Goal: Book appointment/travel/reservation

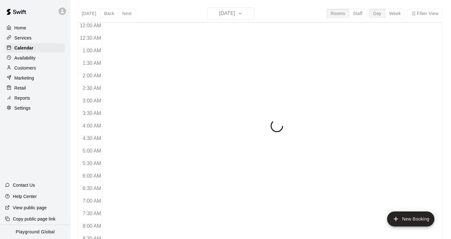
scroll to position [285, 0]
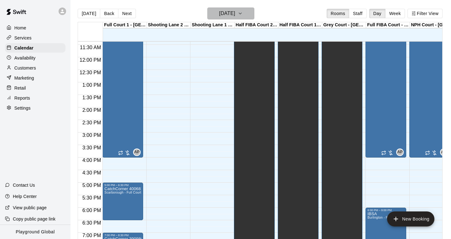
click at [235, 13] on h6 "[DATE]" at bounding box center [227, 13] width 16 height 9
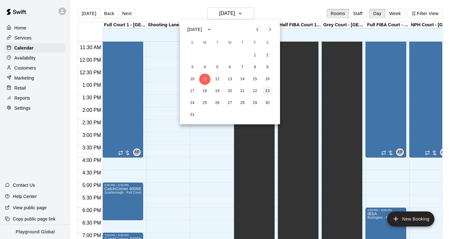
click at [264, 90] on button "23" at bounding box center [267, 91] width 11 height 11
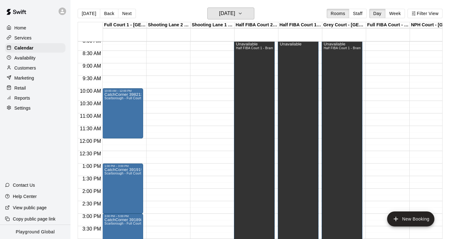
scroll to position [200, 0]
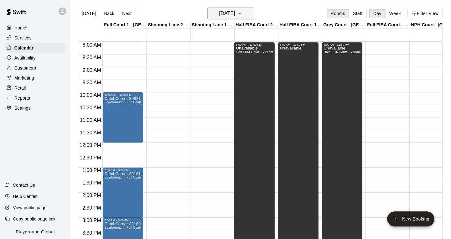
click at [243, 11] on icon "button" at bounding box center [240, 14] width 5 height 8
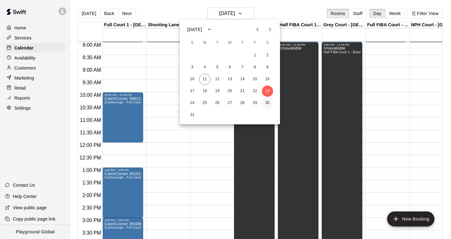
click at [269, 103] on button "30" at bounding box center [267, 102] width 11 height 11
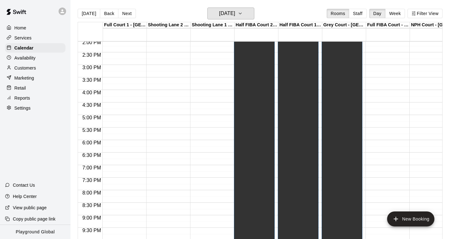
scroll to position [334, 0]
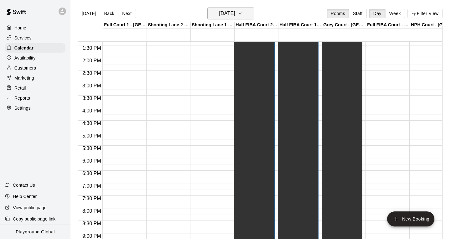
click at [246, 13] on button "[DATE]" at bounding box center [230, 14] width 47 height 12
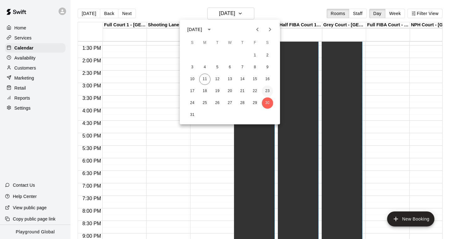
click at [266, 87] on button "23" at bounding box center [267, 91] width 11 height 11
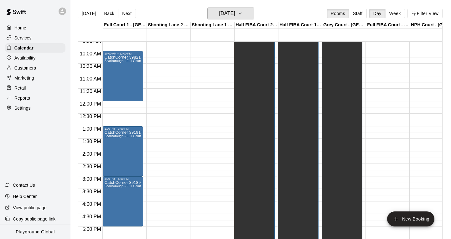
scroll to position [241, 0]
click at [243, 17] on icon "button" at bounding box center [240, 14] width 5 height 8
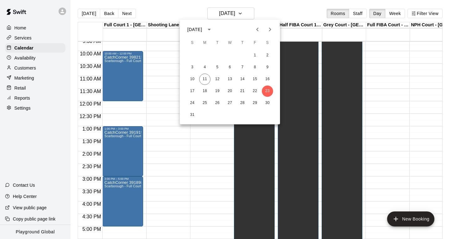
click at [163, 133] on div at bounding box center [225, 119] width 451 height 239
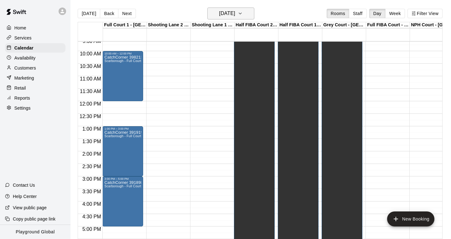
click at [243, 10] on icon "button" at bounding box center [240, 14] width 5 height 8
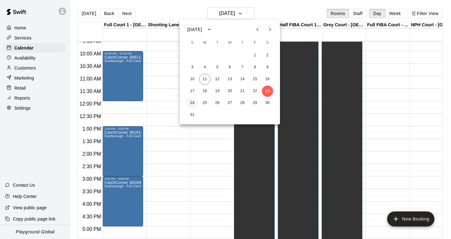
click at [190, 103] on button "24" at bounding box center [192, 102] width 11 height 11
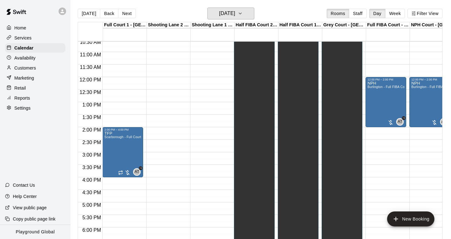
scroll to position [270, 0]
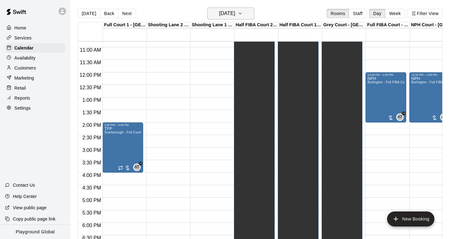
click at [243, 11] on icon "button" at bounding box center [240, 14] width 5 height 8
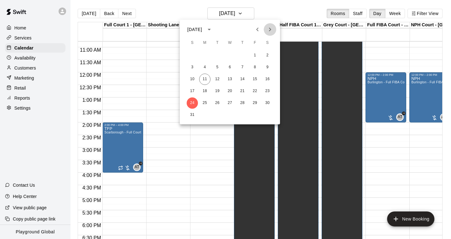
click at [272, 29] on icon "Next month" at bounding box center [270, 30] width 8 height 8
click at [257, 29] on icon "Previous month" at bounding box center [257, 30] width 2 height 4
click at [193, 105] on button "24" at bounding box center [192, 102] width 11 height 11
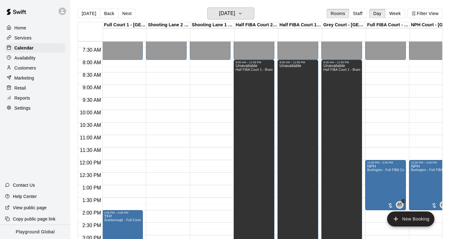
scroll to position [0, 0]
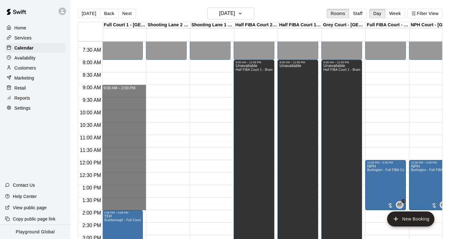
drag, startPoint x: 135, startPoint y: 90, endPoint x: 115, endPoint y: 206, distance: 117.8
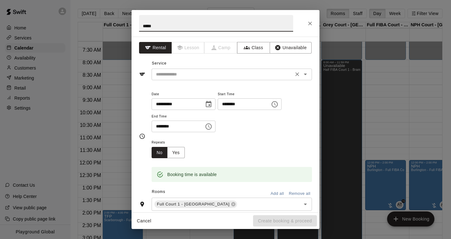
click at [309, 74] on button "Open" at bounding box center [305, 74] width 9 height 9
type input "*****"
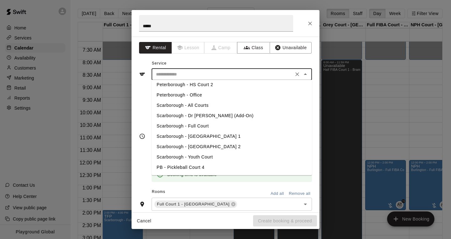
scroll to position [209, 0]
click at [207, 122] on li "Scarborough - Full Court" at bounding box center [232, 126] width 160 height 10
type input "**********"
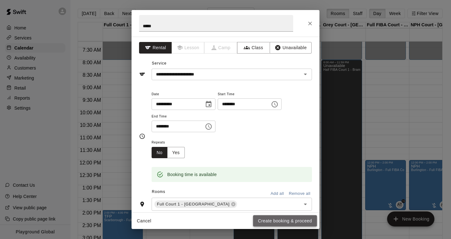
click at [281, 222] on button "Create booking & proceed" at bounding box center [285, 221] width 64 height 12
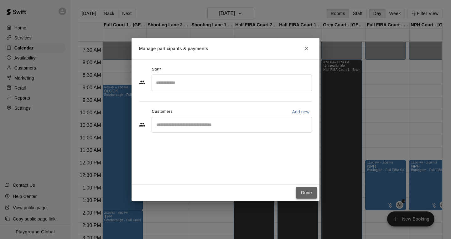
click at [314, 192] on button "Done" at bounding box center [306, 193] width 21 height 12
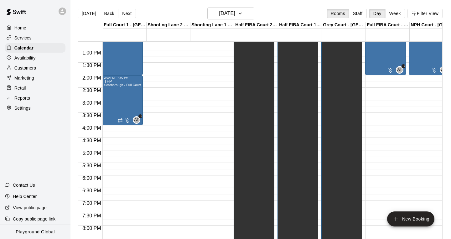
scroll to position [382, 0]
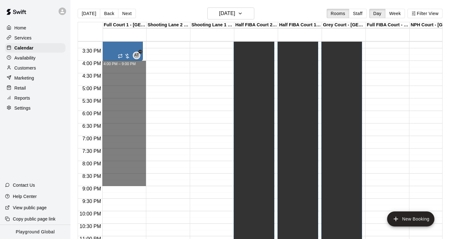
drag, startPoint x: 132, startPoint y: 63, endPoint x: 110, endPoint y: 184, distance: 122.6
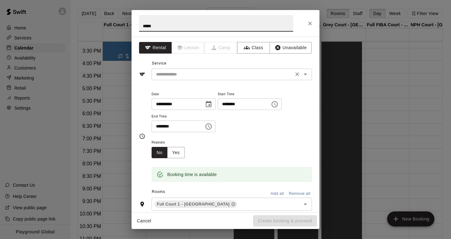
click at [308, 72] on icon "Open" at bounding box center [306, 74] width 8 height 8
type input "*****"
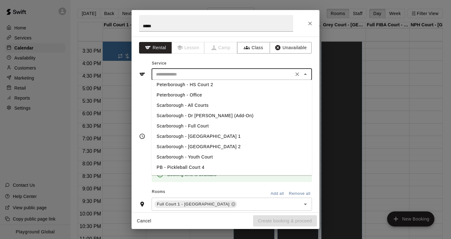
scroll to position [209, 0]
click at [200, 125] on li "Scarborough - Full Court" at bounding box center [232, 126] width 160 height 10
type input "**********"
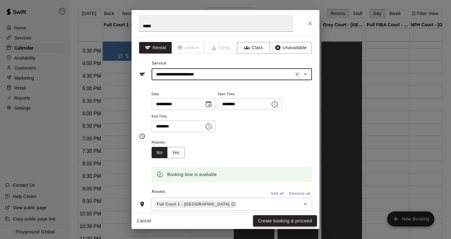
click at [273, 218] on button "Create booking & proceed" at bounding box center [285, 221] width 64 height 12
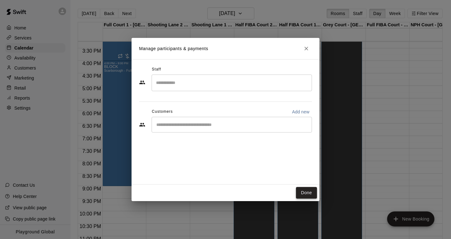
click at [310, 195] on button "Done" at bounding box center [306, 193] width 21 height 12
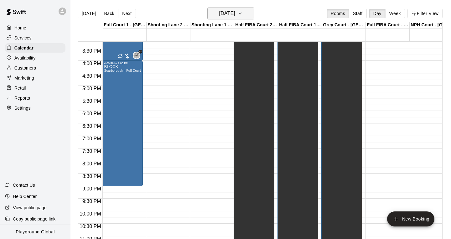
click at [243, 14] on icon "button" at bounding box center [240, 14] width 5 height 8
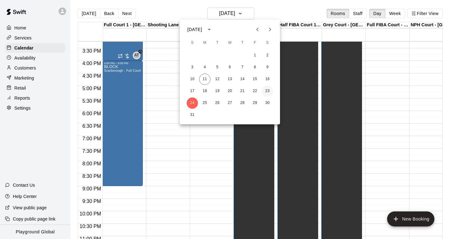
click at [269, 90] on button "23" at bounding box center [267, 91] width 11 height 11
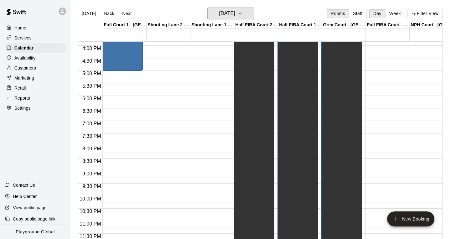
scroll to position [397, 0]
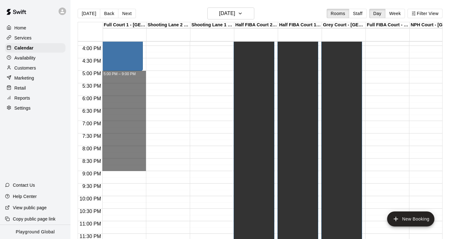
drag, startPoint x: 116, startPoint y: 75, endPoint x: 114, endPoint y: 168, distance: 93.3
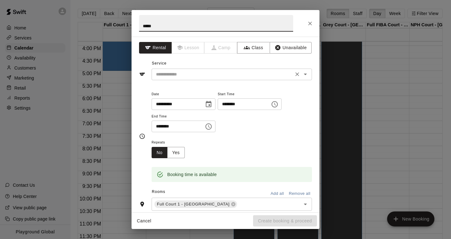
click at [307, 75] on icon "Open" at bounding box center [306, 74] width 8 height 8
type input "*****"
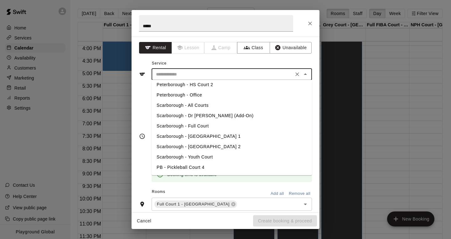
scroll to position [209, 0]
click at [200, 127] on li "Scarborough - Full Court" at bounding box center [232, 126] width 160 height 10
type input "**********"
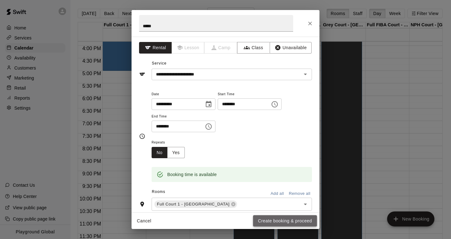
click at [267, 222] on button "Create booking & proceed" at bounding box center [285, 221] width 64 height 12
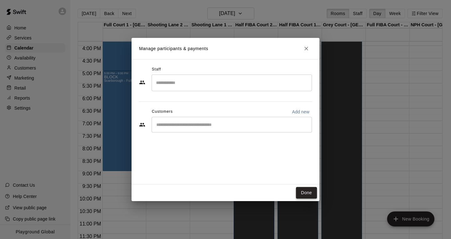
click at [306, 195] on button "Done" at bounding box center [306, 193] width 21 height 12
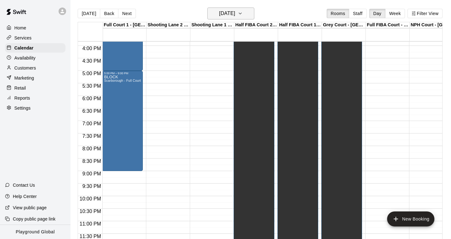
click at [246, 15] on button "[DATE]" at bounding box center [230, 14] width 47 height 12
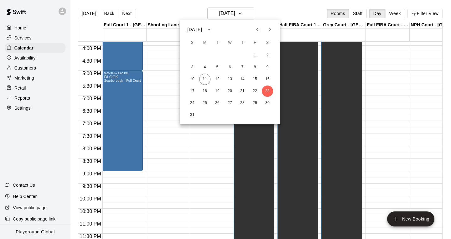
click at [270, 31] on icon "Next month" at bounding box center [270, 30] width 8 height 8
click at [269, 57] on button "6" at bounding box center [267, 55] width 11 height 11
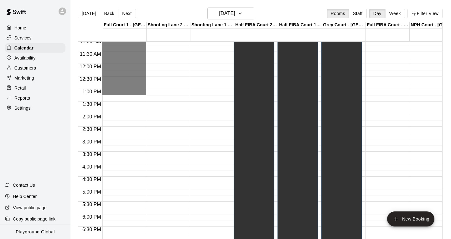
scroll to position [332, 0]
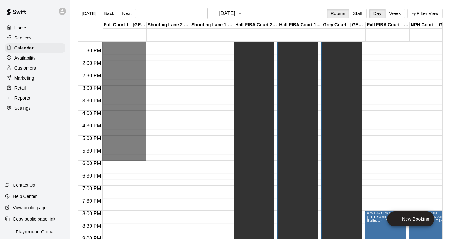
drag, startPoint x: 113, startPoint y: 73, endPoint x: 112, endPoint y: 160, distance: 87.7
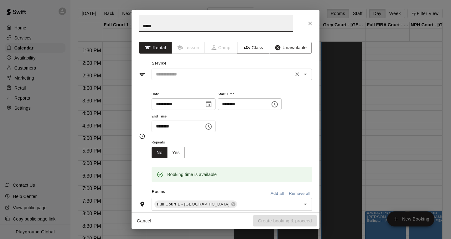
click at [307, 74] on icon "Open" at bounding box center [306, 74] width 8 height 8
type input "*****"
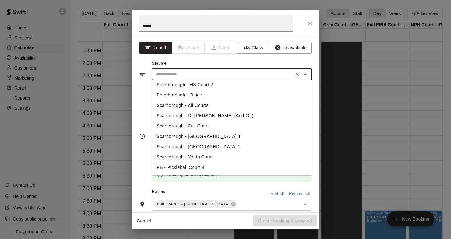
scroll to position [209, 0]
click at [201, 127] on li "Scarborough - Full Court" at bounding box center [232, 126] width 160 height 10
type input "**********"
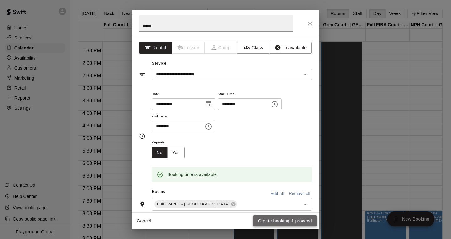
click at [291, 220] on button "Create booking & proceed" at bounding box center [285, 221] width 64 height 12
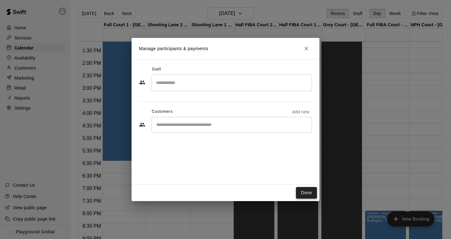
click at [303, 194] on button "Done" at bounding box center [306, 193] width 21 height 12
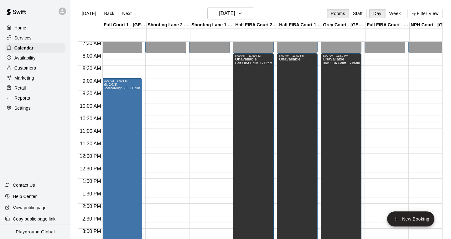
scroll to position [0, 1]
